Goal: Transaction & Acquisition: Purchase product/service

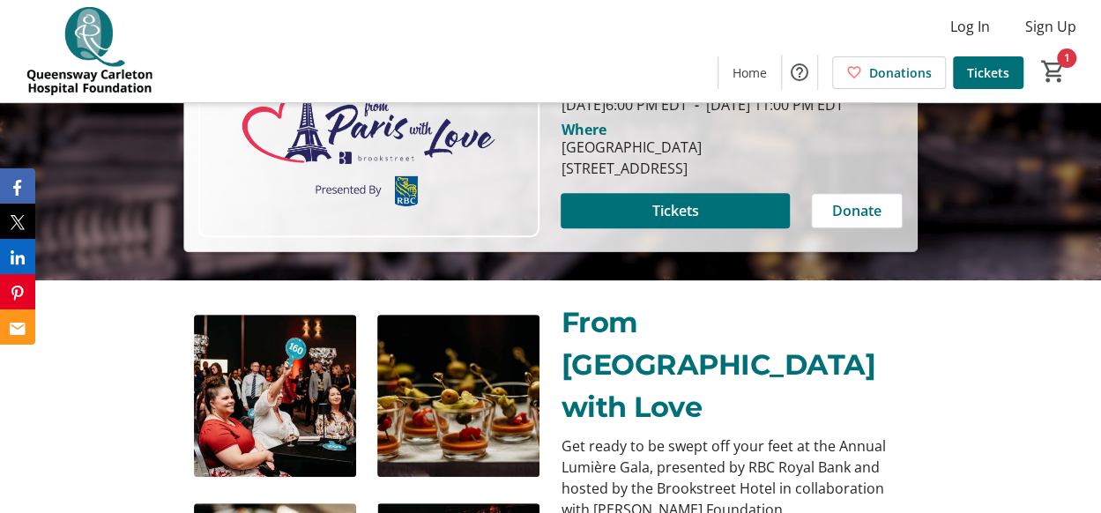
scroll to position [243, 0]
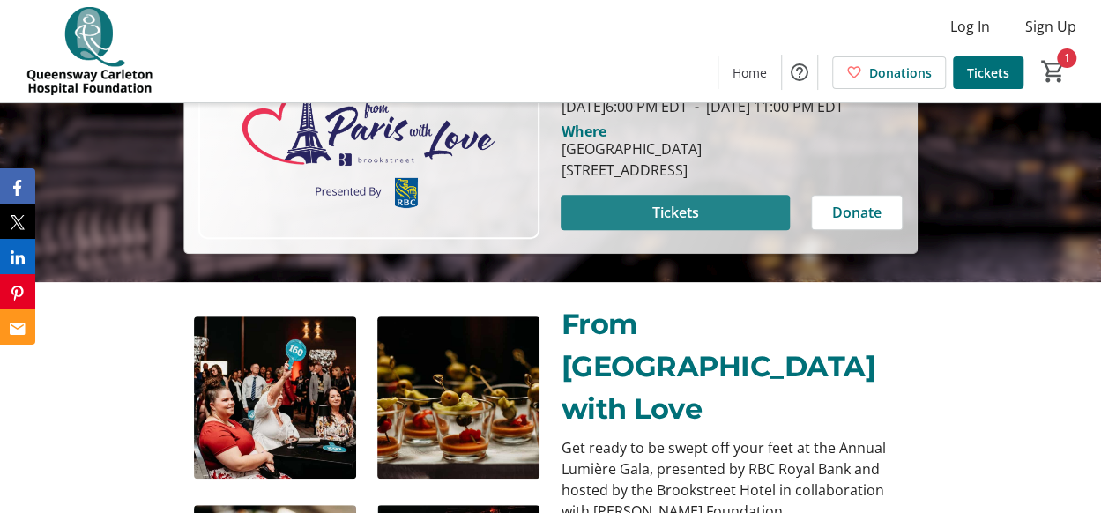
click at [690, 223] on span "Tickets" at bounding box center [675, 212] width 47 height 21
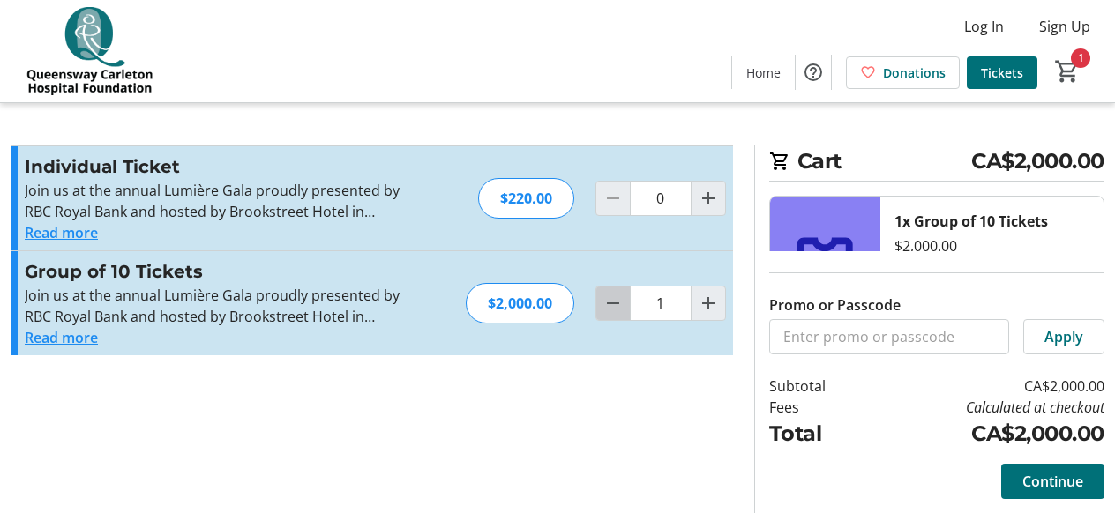
click at [607, 314] on span "Decrement by one" at bounding box center [613, 304] width 34 height 34
type input "0"
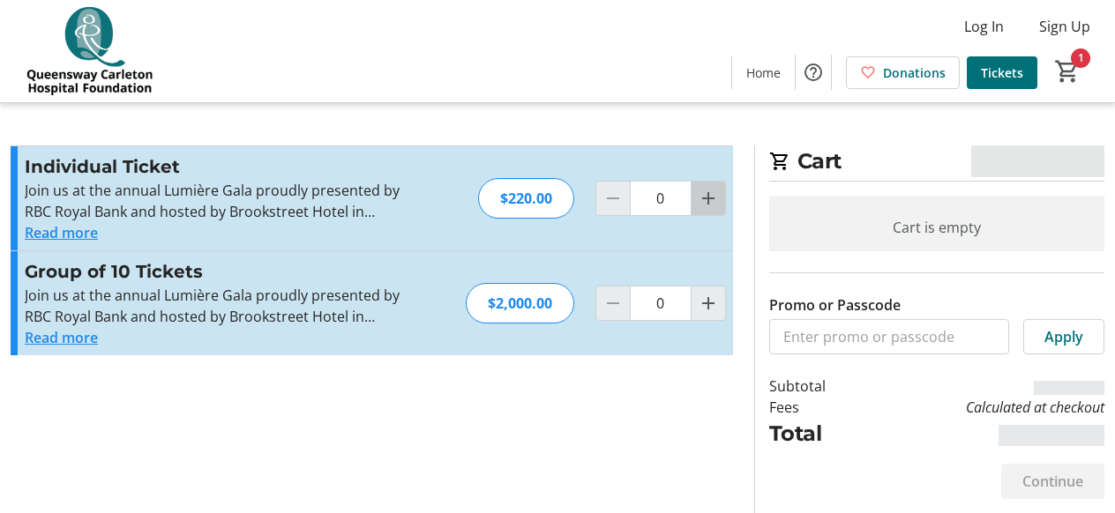
click at [718, 206] on mat-icon "Increment by one" at bounding box center [707, 198] width 21 height 21
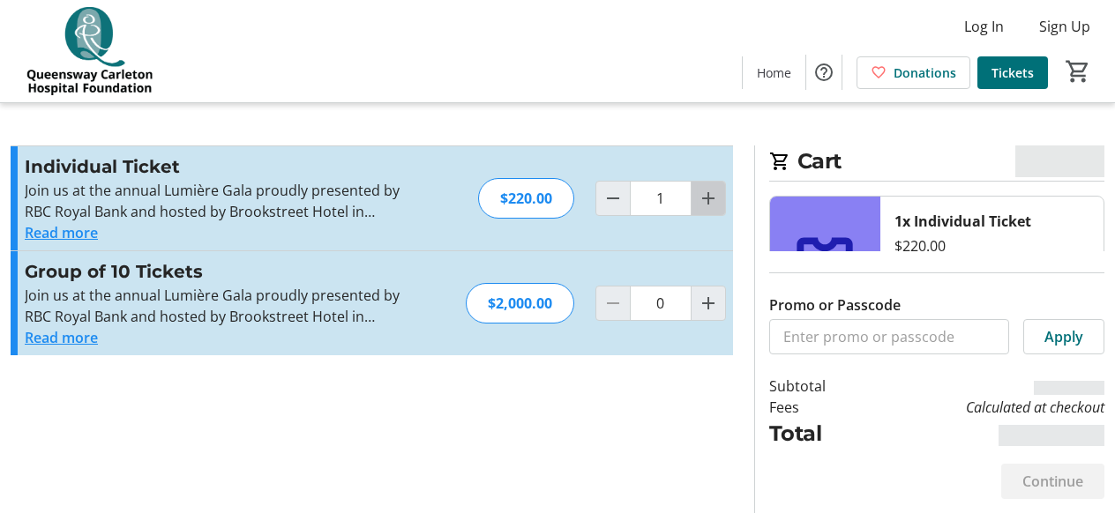
click at [718, 206] on mat-icon "Increment by one" at bounding box center [707, 198] width 21 height 21
type input "2"
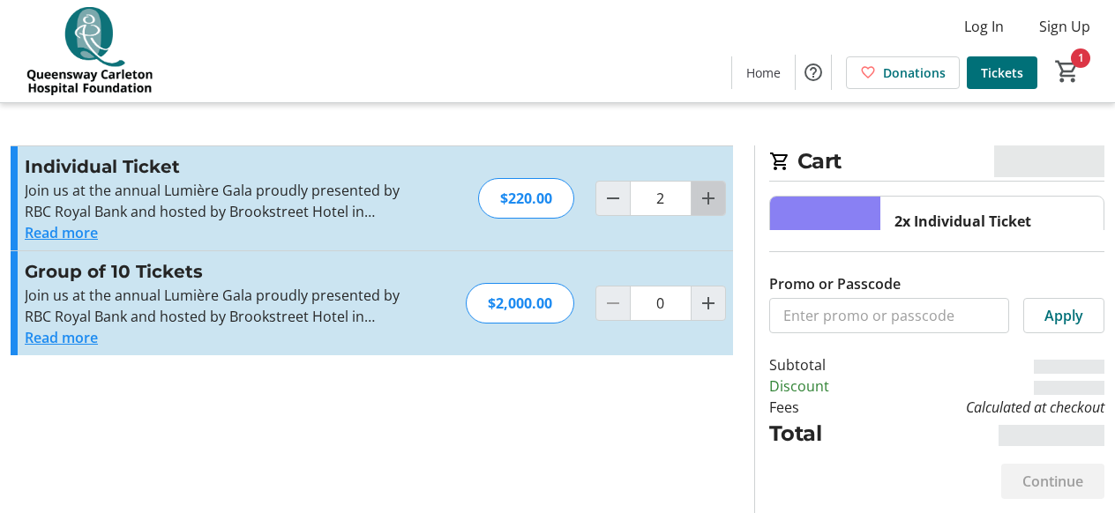
click at [718, 204] on mat-icon "Increment by one" at bounding box center [707, 198] width 21 height 21
type input "3"
click at [709, 197] on mat-icon "Increment by one" at bounding box center [707, 198] width 21 height 21
type input "4"
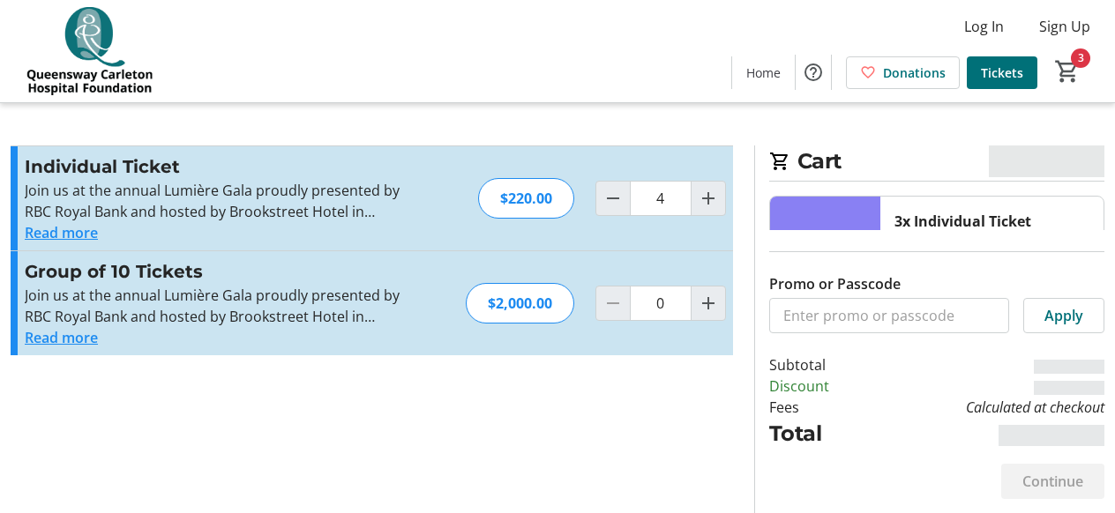
type input "4"
click at [831, 319] on input "Promo or Passcode" at bounding box center [889, 315] width 240 height 35
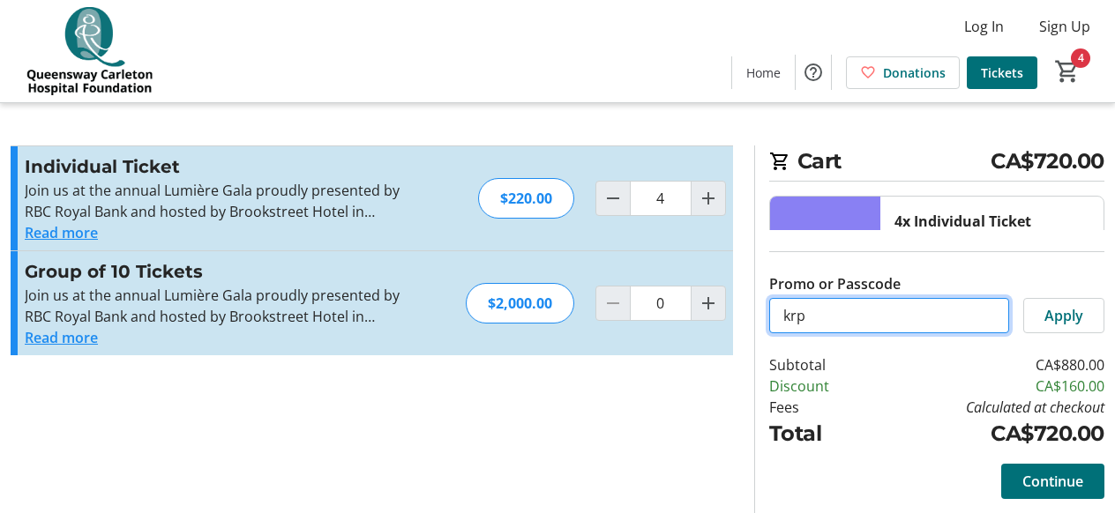
type input "krp"
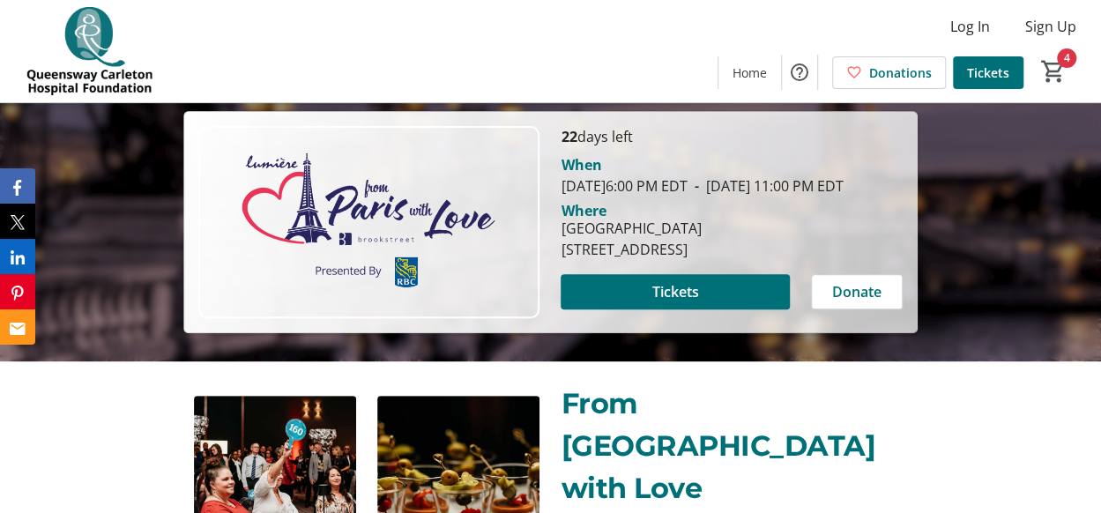
scroll to position [243, 0]
